Goal: Check status

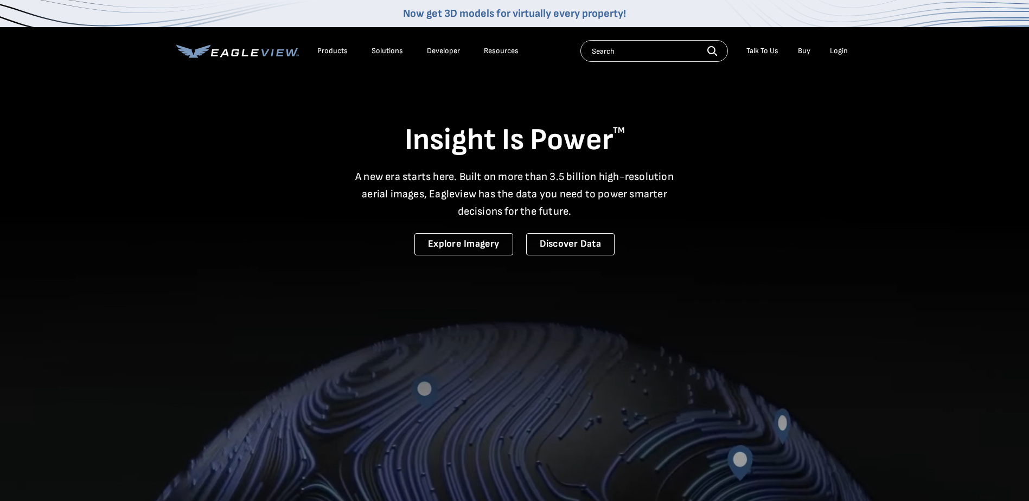
click at [836, 49] on div "Login" at bounding box center [839, 51] width 18 height 10
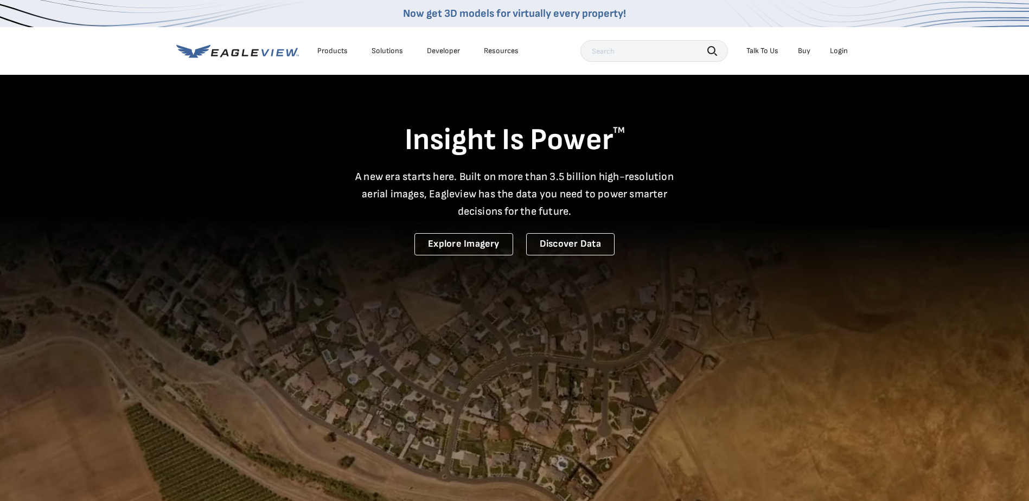
click at [839, 48] on div "Login" at bounding box center [839, 51] width 18 height 10
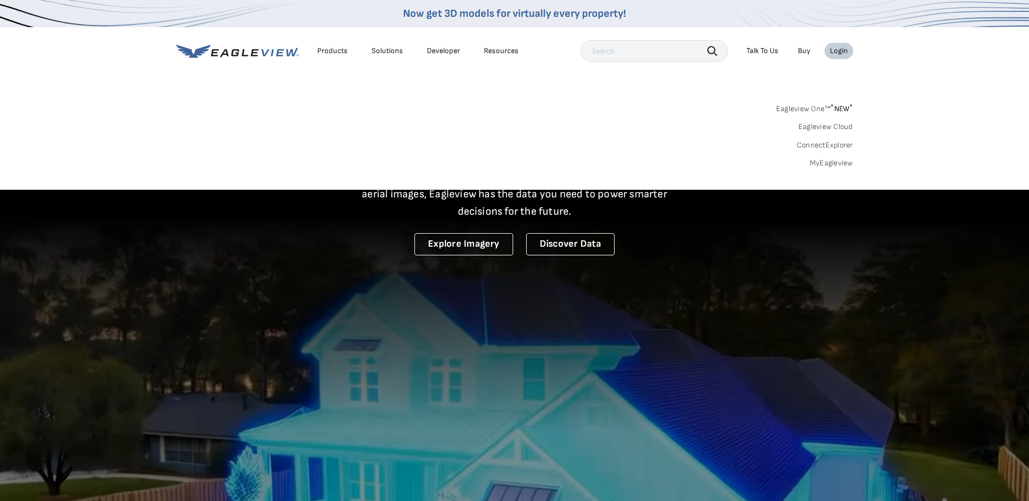
click at [833, 105] on span "* NEW *" at bounding box center [841, 108] width 22 height 9
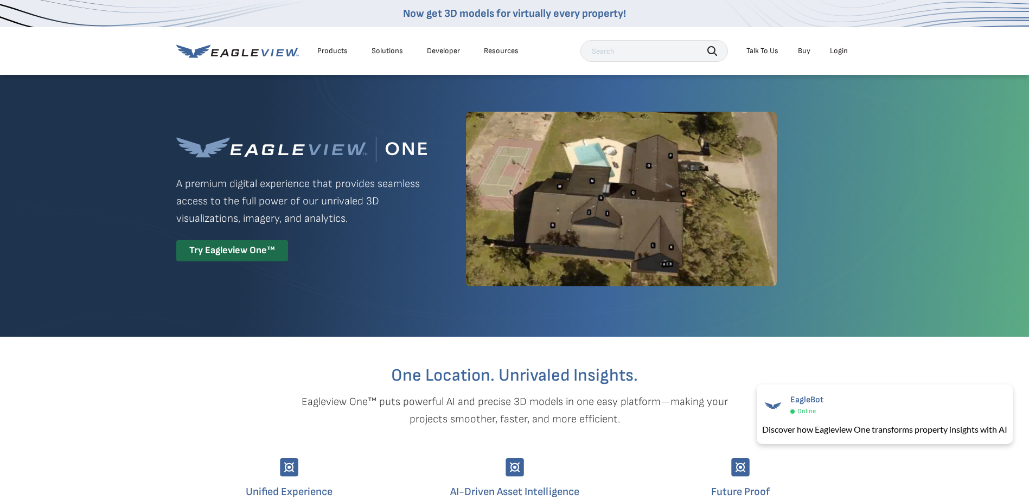
click at [840, 53] on div "Login" at bounding box center [839, 51] width 18 height 10
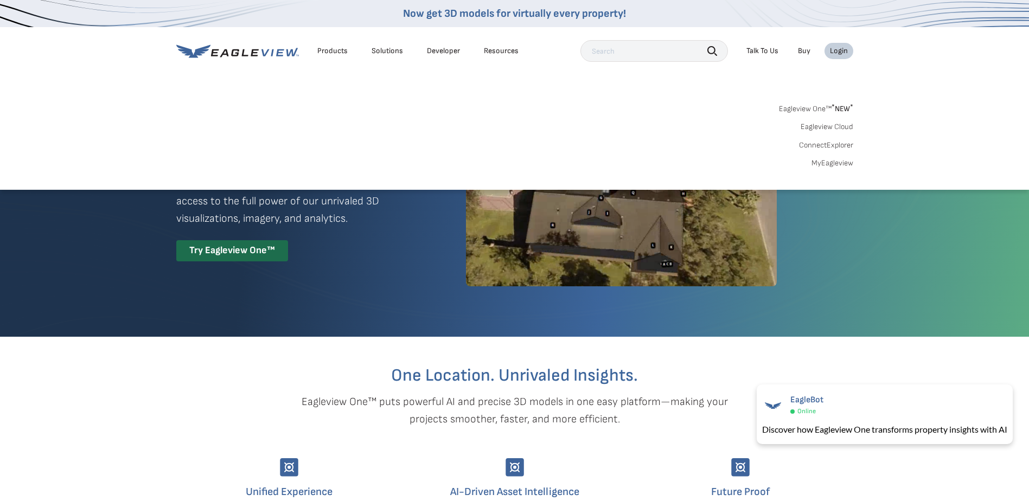
click at [834, 159] on link "MyEagleview" at bounding box center [832, 163] width 42 height 10
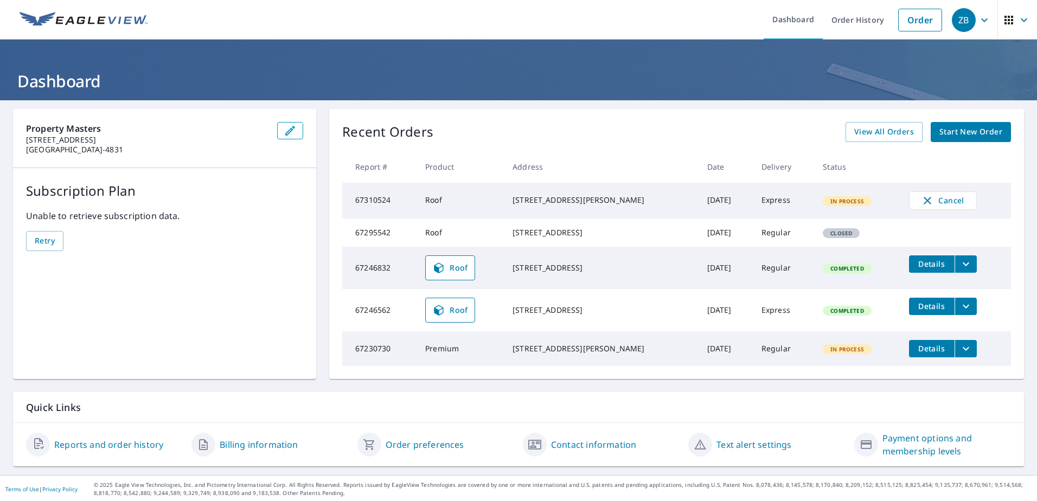
click at [378, 242] on td "67295542" at bounding box center [379, 233] width 74 height 28
click at [791, 243] on td "Regular" at bounding box center [784, 233] width 62 height 28
click at [544, 236] on div "153 Twine St Saint Augustine, FL 32084" at bounding box center [600, 232] width 177 height 11
click at [369, 242] on td "67295542" at bounding box center [379, 233] width 74 height 28
click at [575, 238] on div "153 Twine St Saint Augustine, FL 32084" at bounding box center [600, 232] width 177 height 11
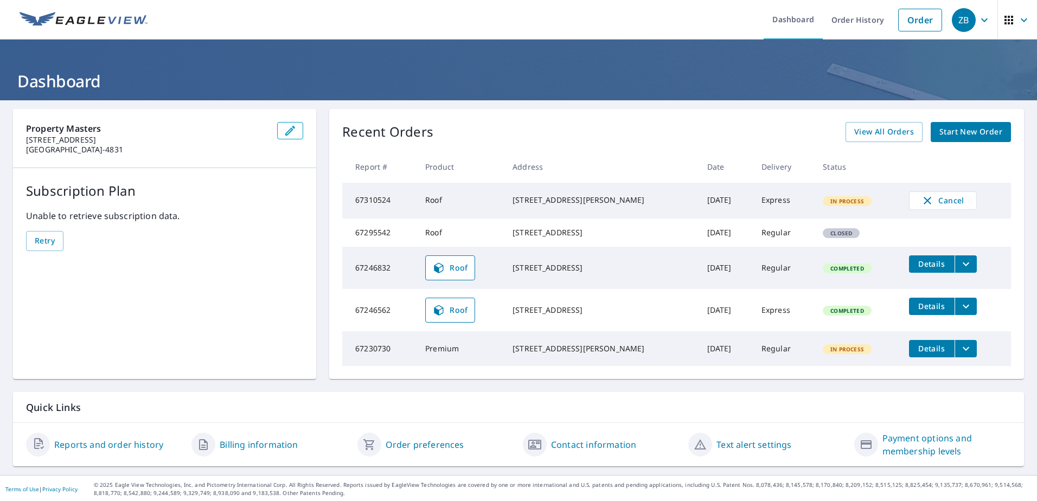
click at [826, 237] on span "Closed" at bounding box center [841, 233] width 35 height 8
click at [377, 242] on td "67295542" at bounding box center [379, 233] width 74 height 28
click at [837, 237] on div "Closed" at bounding box center [841, 233] width 37 height 10
drag, startPoint x: 424, startPoint y: 248, endPoint x: 380, endPoint y: 254, distance: 44.3
click at [422, 247] on td "Roof" at bounding box center [459, 233] width 87 height 28
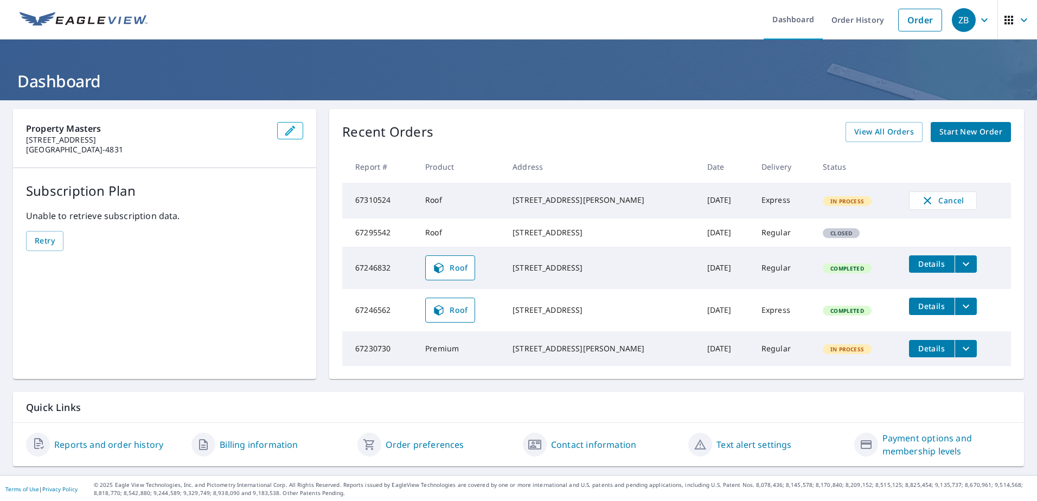
click at [365, 240] on td "67295542" at bounding box center [379, 233] width 74 height 28
click at [48, 239] on span "Retry" at bounding box center [45, 241] width 20 height 14
